Goal: Find specific page/section: Find specific page/section

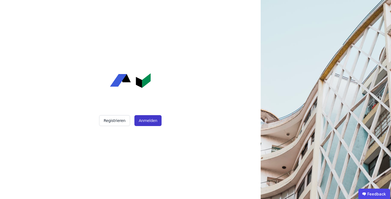
click at [154, 124] on button "Anmelden" at bounding box center [147, 120] width 27 height 11
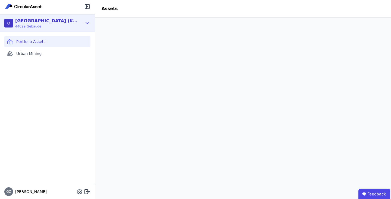
click at [87, 24] on icon at bounding box center [87, 23] width 6 height 7
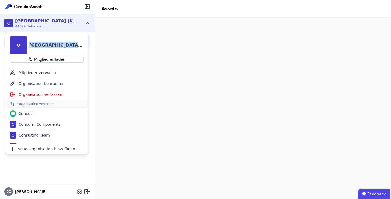
drag, startPoint x: 70, startPoint y: 47, endPoint x: 31, endPoint y: 47, distance: 38.8
click at [31, 47] on div "O [GEOGRAPHIC_DATA] (Köster)" at bounding box center [46, 43] width 83 height 22
copy div "[GEOGRAPHIC_DATA] (Köster)"
